Goal: Check status: Check status

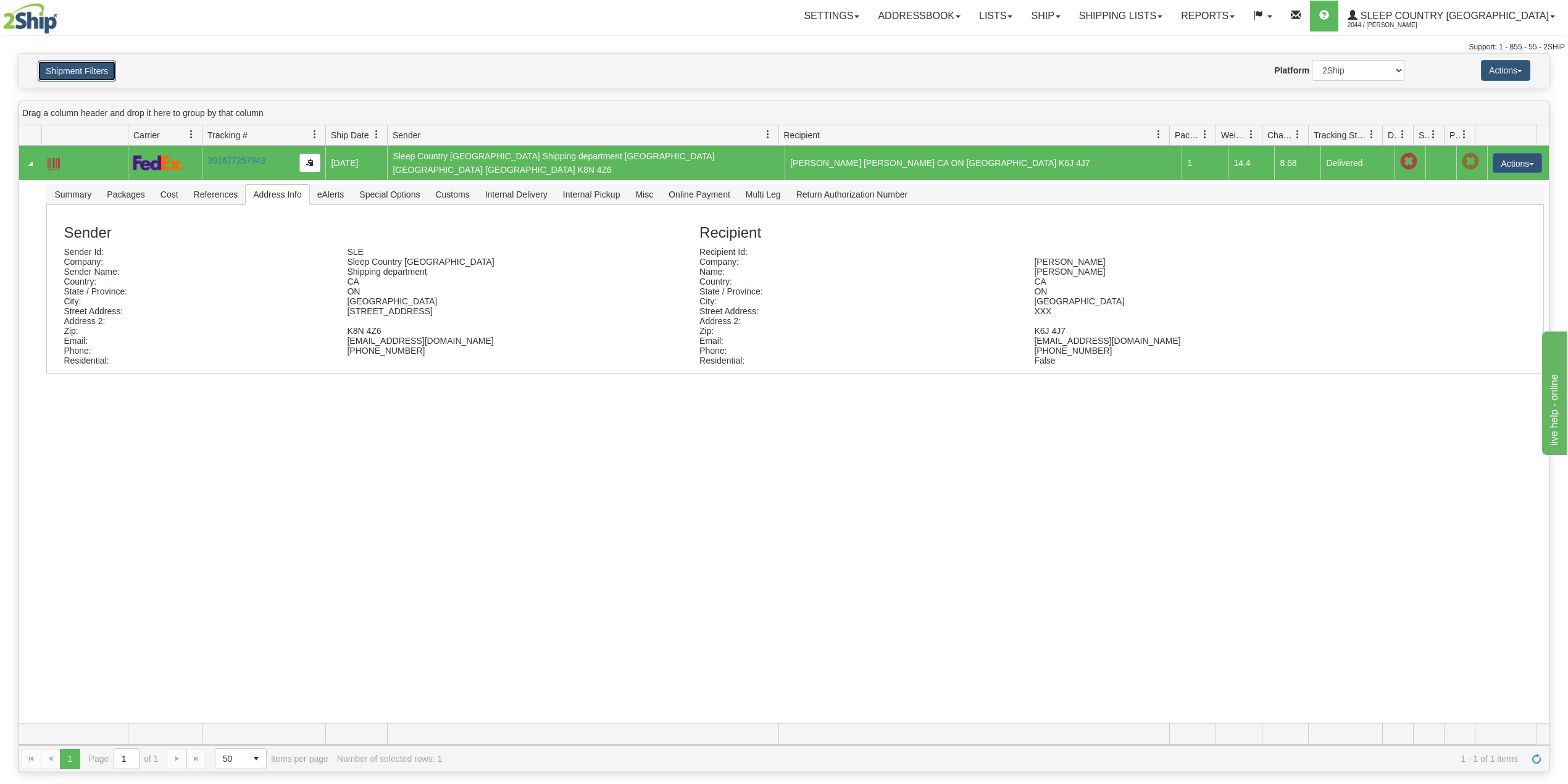
click at [110, 65] on button "Shipment Filters" at bounding box center [76, 70] width 78 height 21
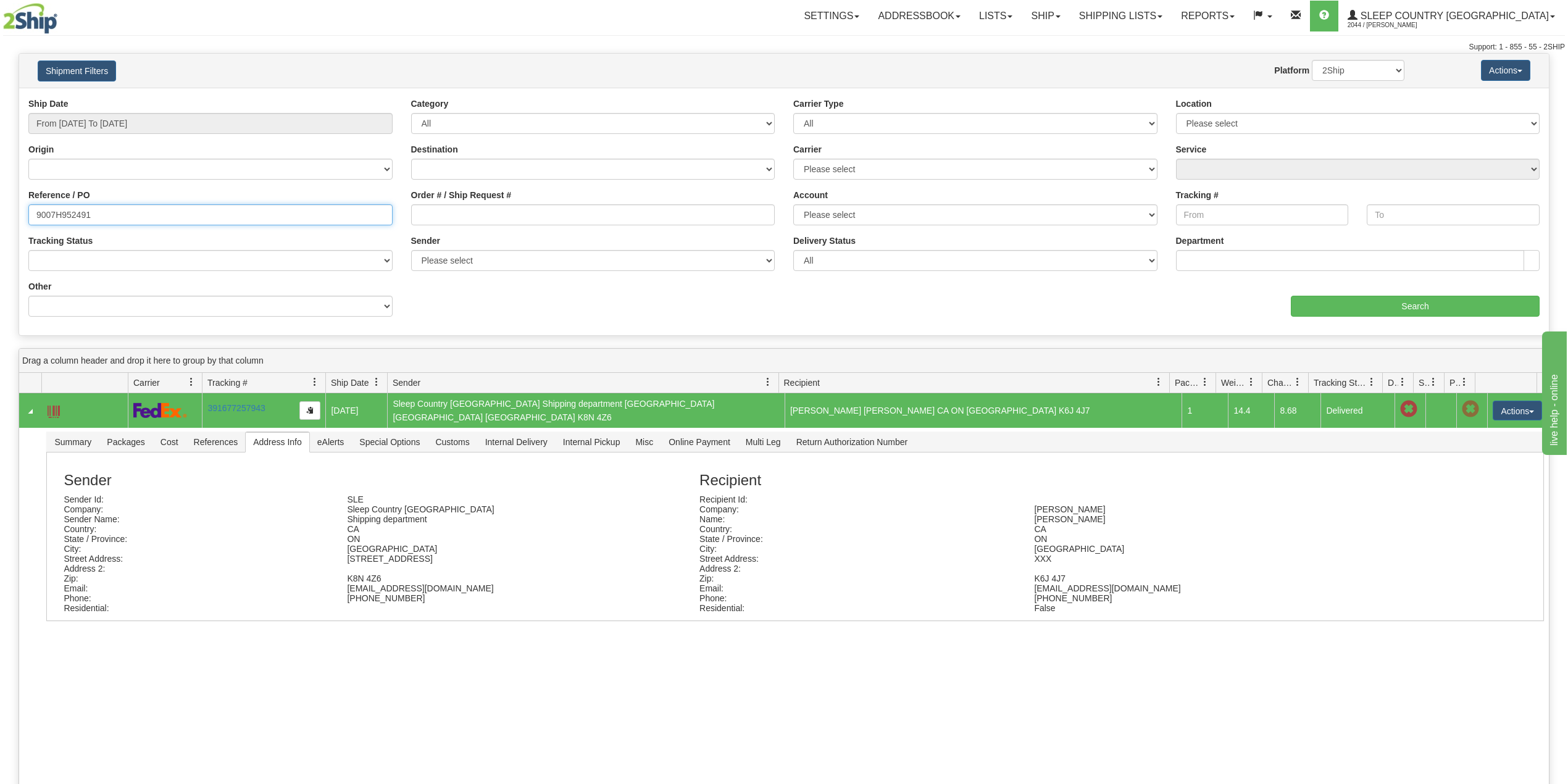
click at [70, 207] on input "9007H952491" at bounding box center [210, 214] width 364 height 21
paste input "0H975210"
type input "9000H975210"
click at [1328, 304] on input "Search" at bounding box center [1415, 306] width 249 height 21
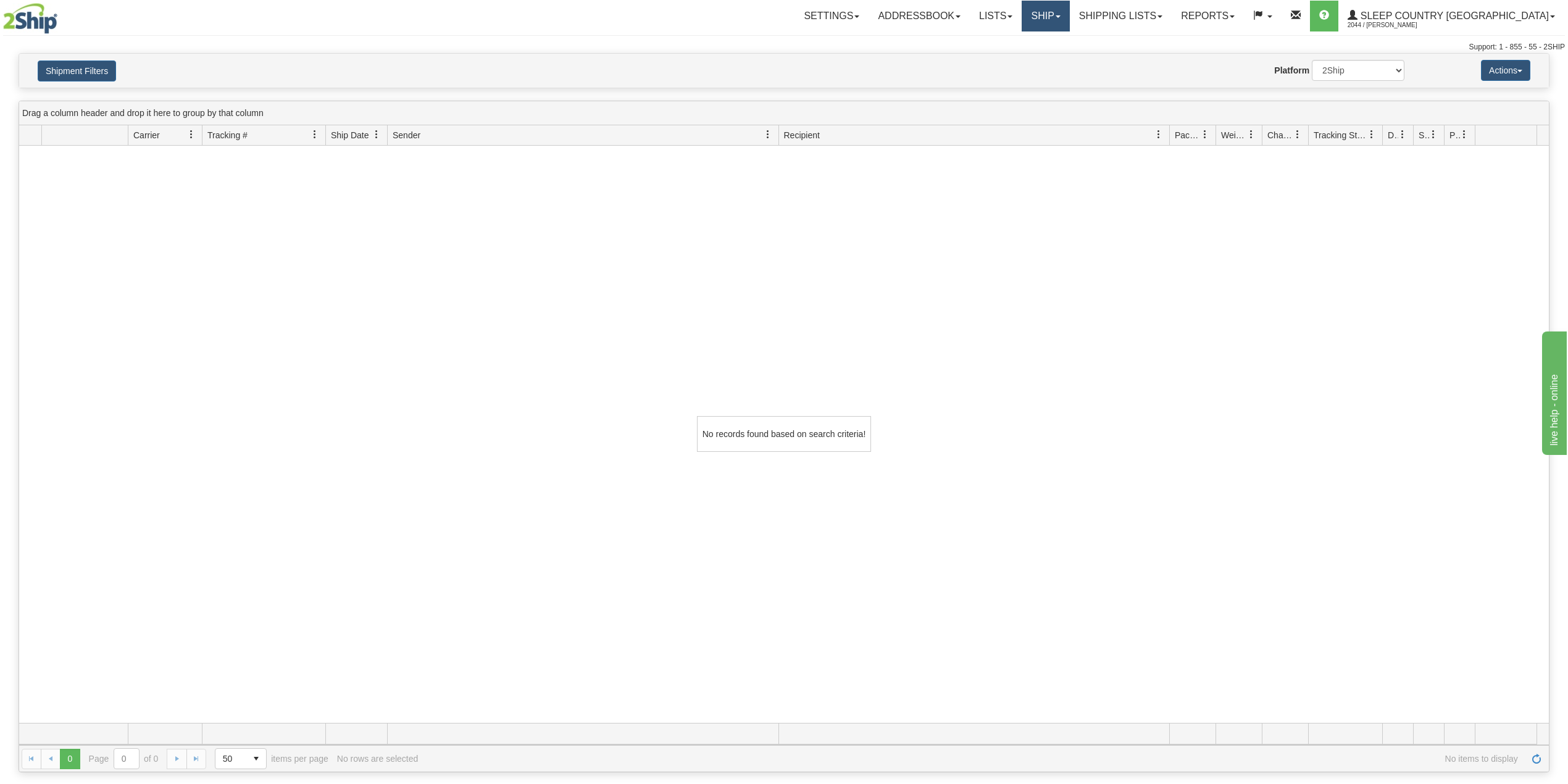
click at [1069, 16] on link "Ship" at bounding box center [1045, 16] width 47 height 31
click at [1069, 64] on link "OnHold / Order Queue" at bounding box center [1012, 59] width 112 height 16
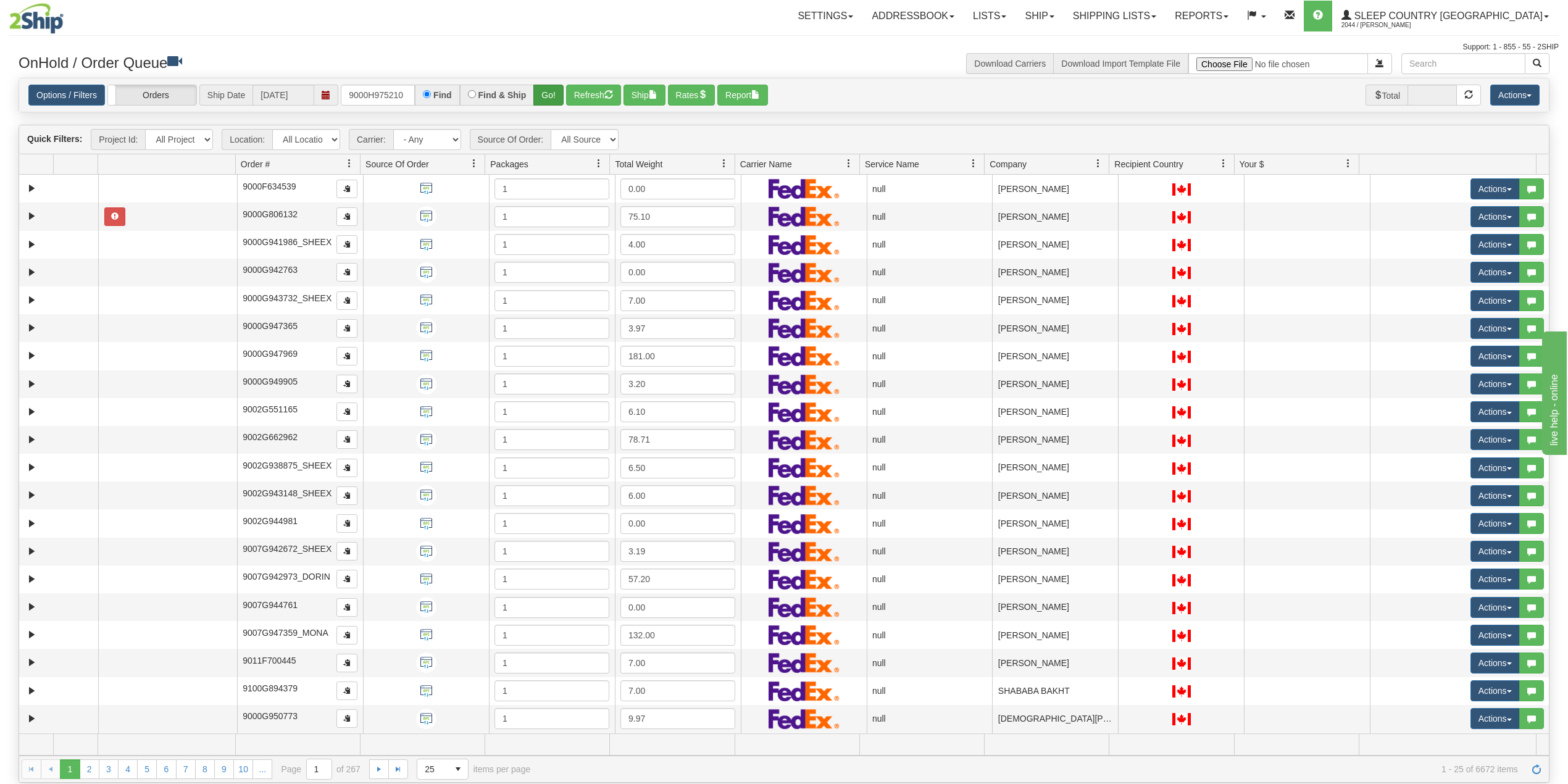
type input "9000H975210"
click at [549, 92] on button "Go!" at bounding box center [548, 95] width 31 height 21
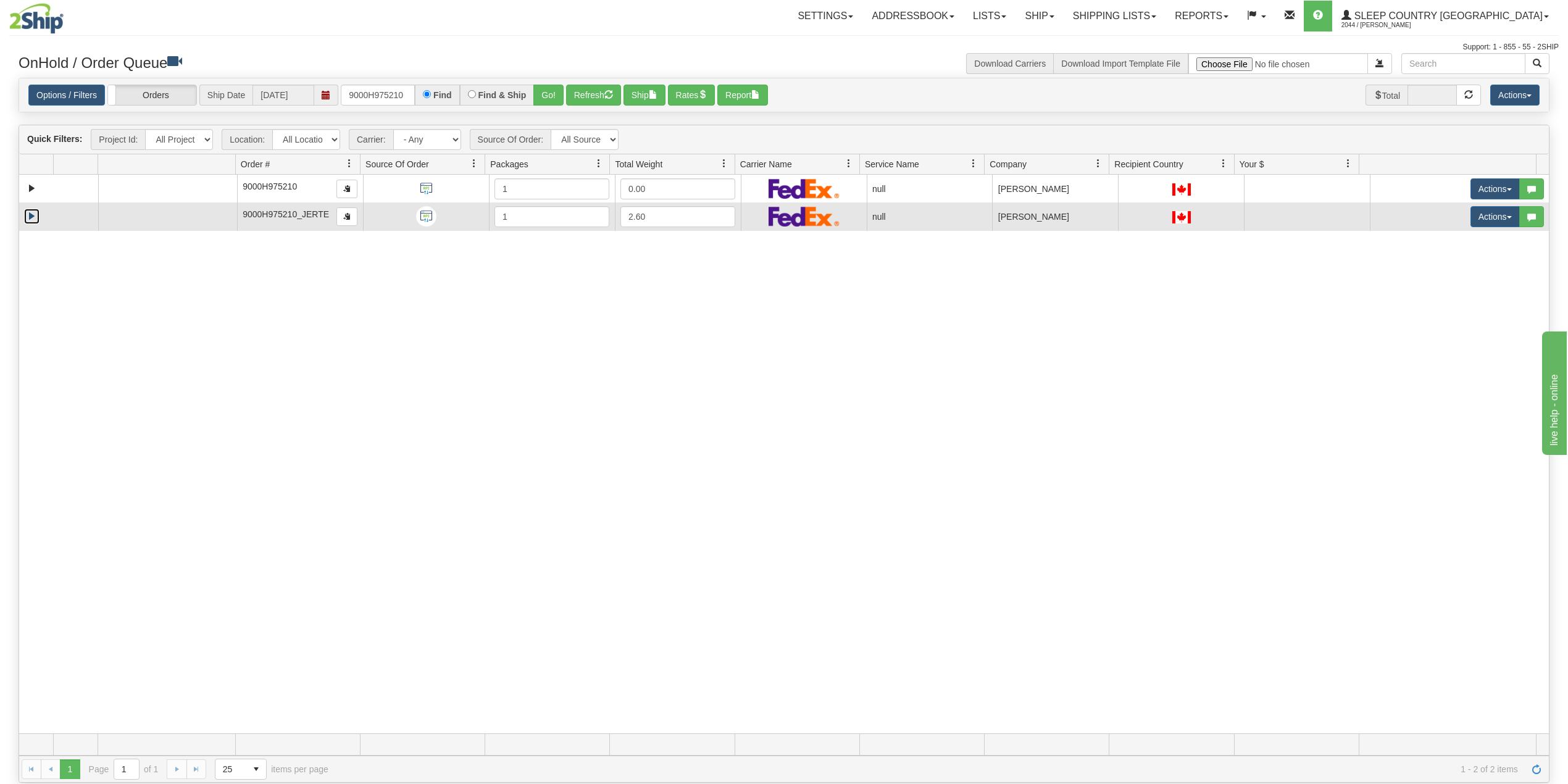
click at [29, 220] on link "Expand" at bounding box center [32, 216] width 16 height 16
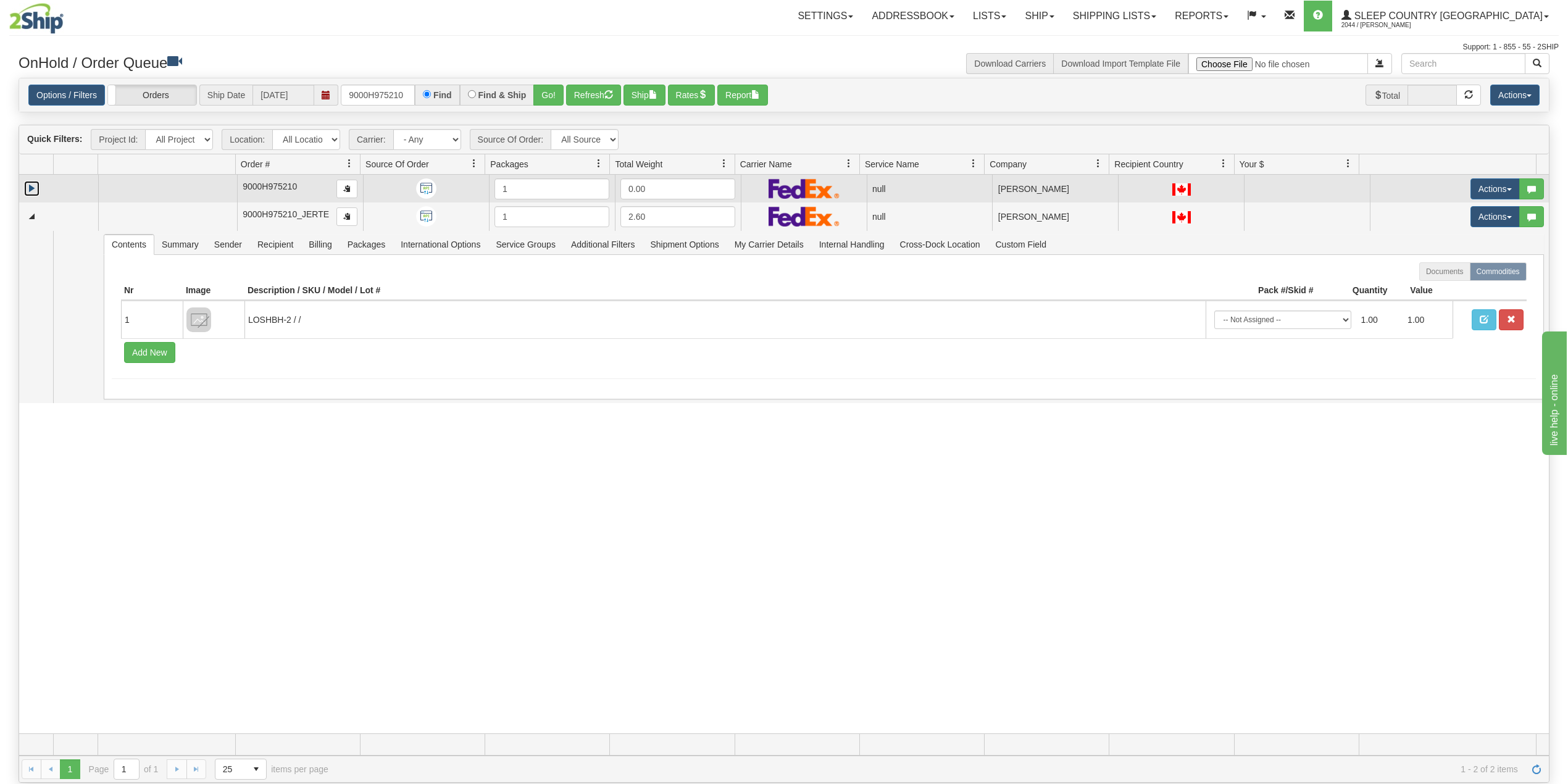
click at [28, 184] on link "Expand" at bounding box center [32, 189] width 16 height 16
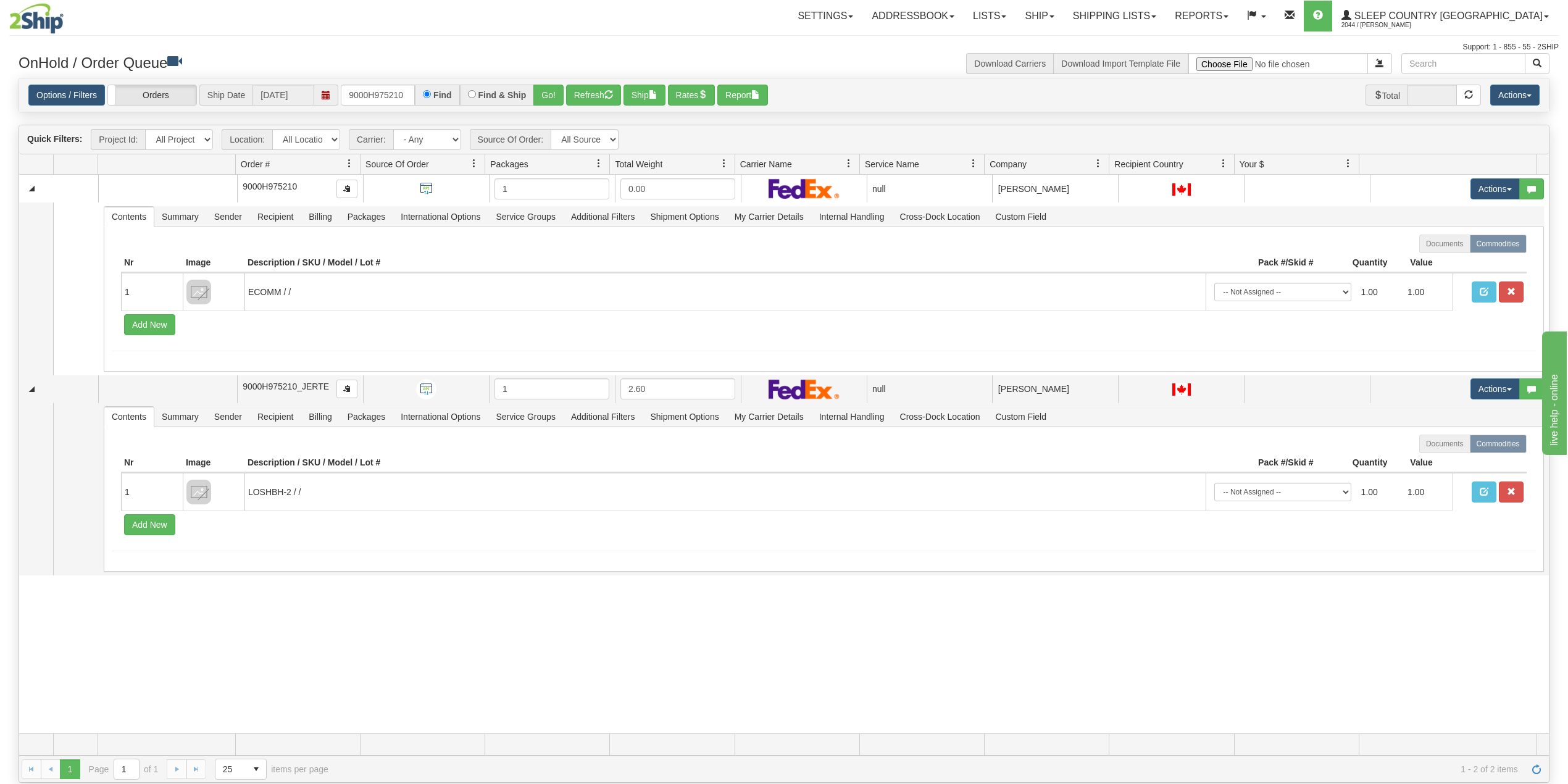
drag, startPoint x: 231, startPoint y: 667, endPoint x: 243, endPoint y: 651, distance: 20.0
click at [231, 666] on div "31429530 93 90611872 0 9000H975210 1 0.00 null Shipping department Sleep Countr…" at bounding box center [784, 454] width 1530 height 559
